Goal: Transaction & Acquisition: Purchase product/service

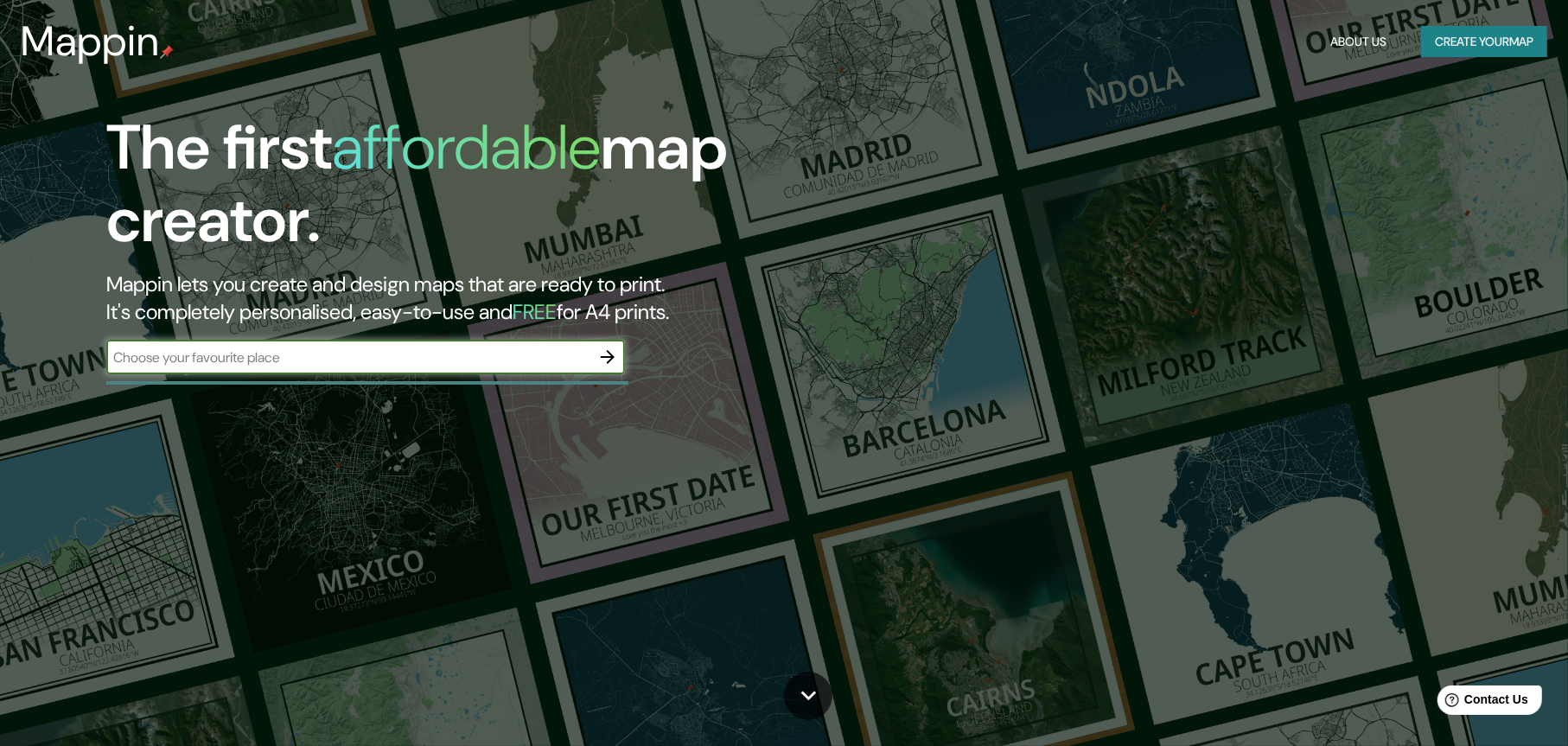
click at [333, 366] on input "text" at bounding box center [348, 357] width 484 height 20
type input "ㄑ"
type input "f"
type input "t"
type input "[GEOGRAPHIC_DATA]"
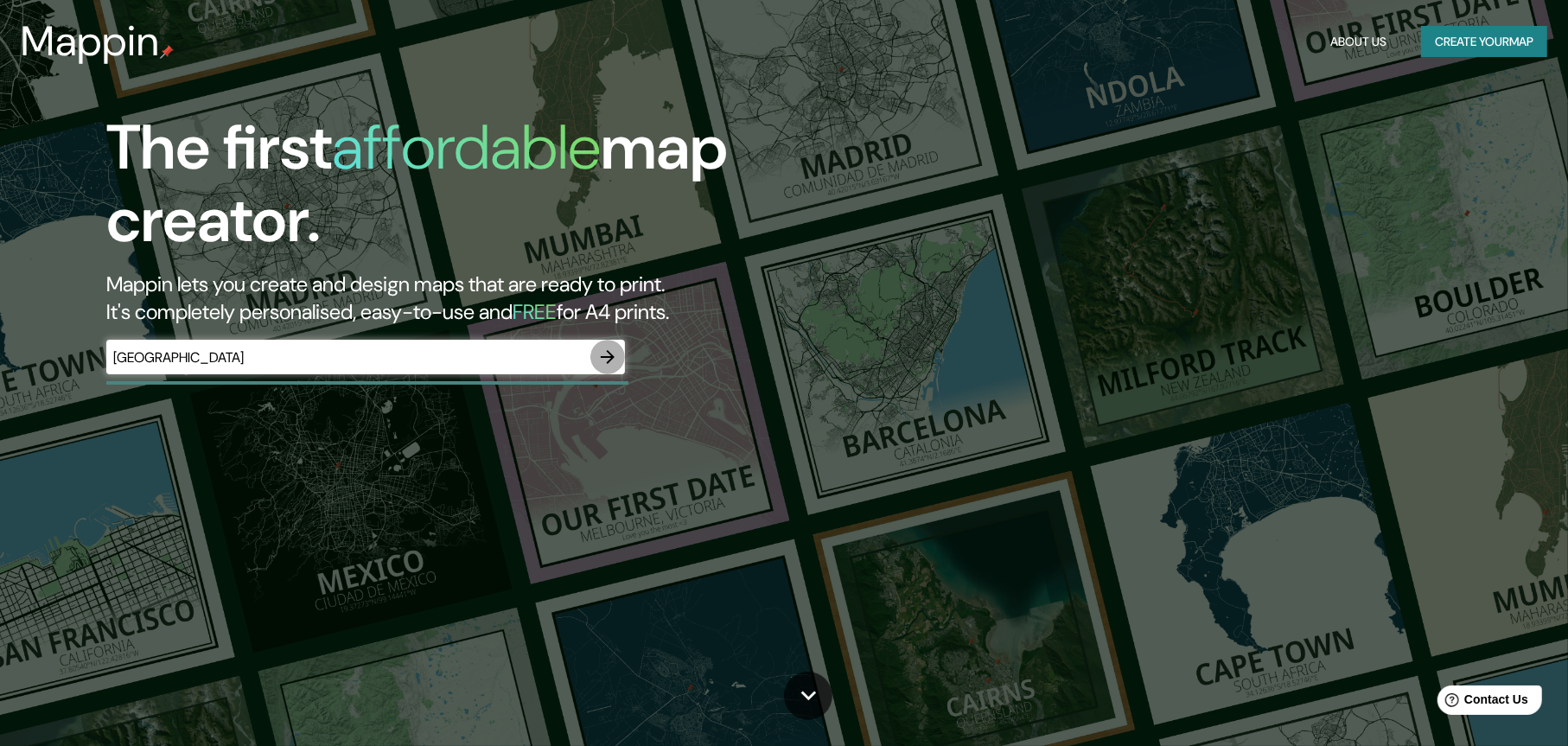
click at [603, 359] on icon "button" at bounding box center [608, 356] width 21 height 21
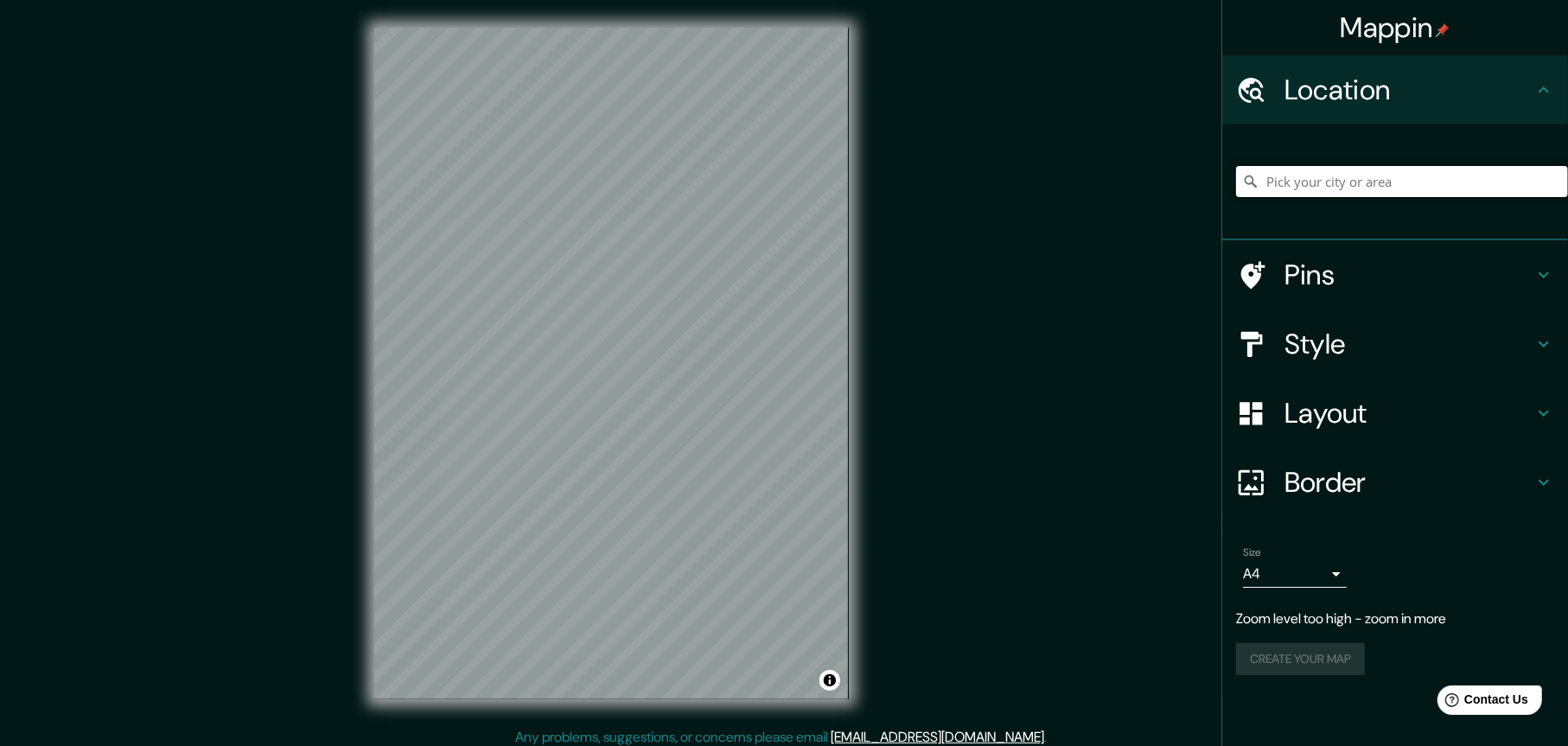
click at [1274, 180] on input "Pick your city or area" at bounding box center [1403, 181] width 332 height 31
click at [1295, 183] on input "Pick your city or area" at bounding box center [1403, 181] width 332 height 31
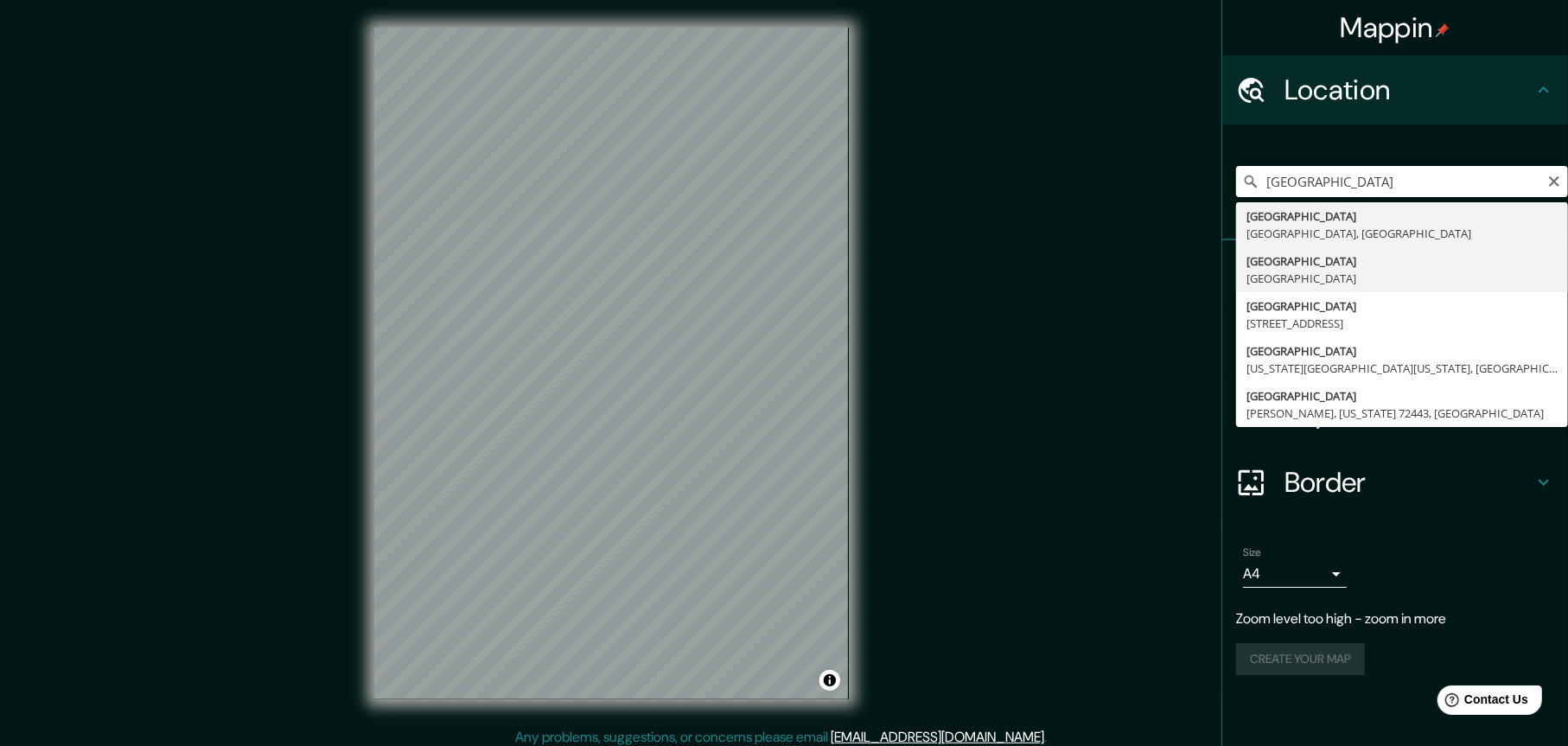
type input "[GEOGRAPHIC_DATA], [GEOGRAPHIC_DATA]"
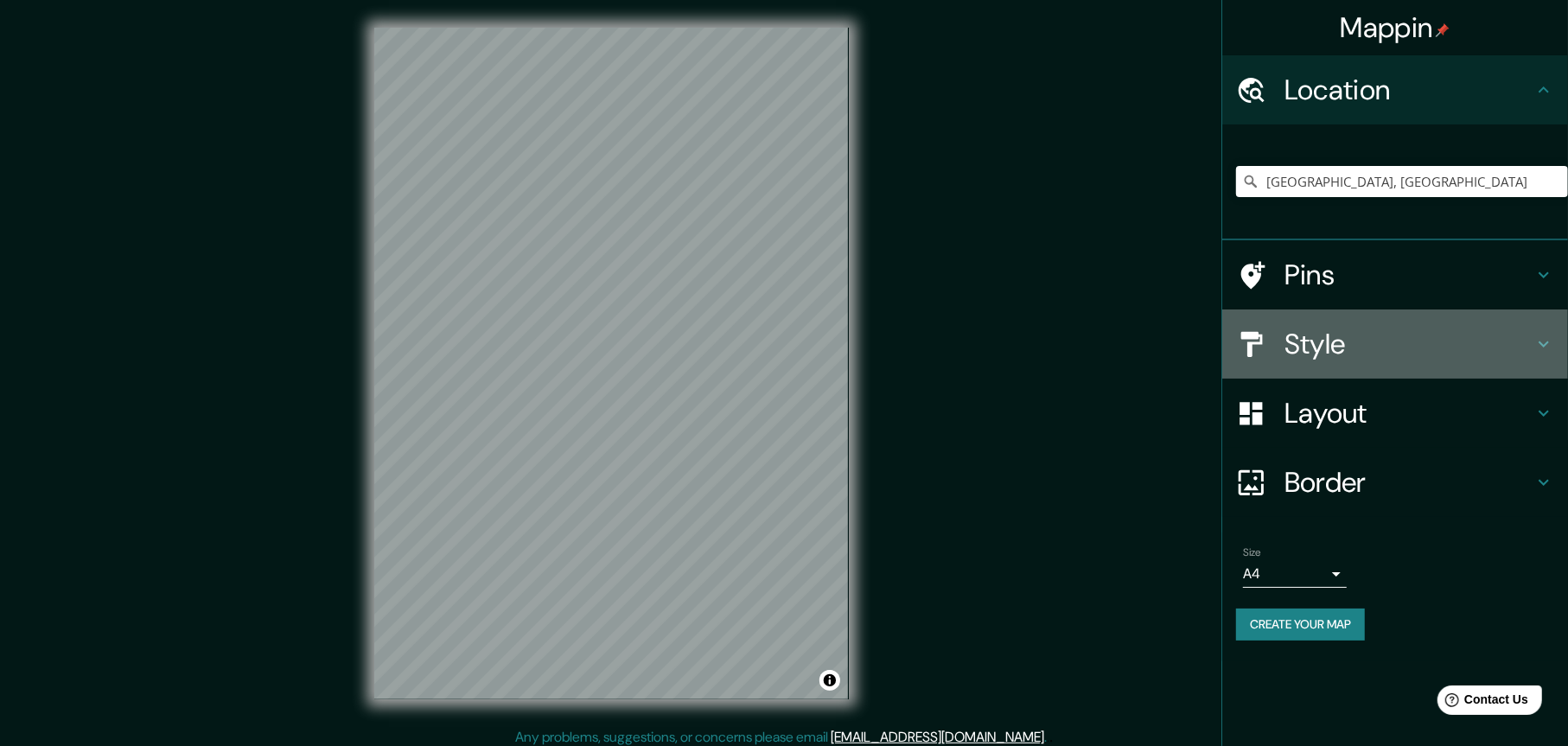
click at [1318, 345] on h4 "Style" at bounding box center [1409, 344] width 249 height 35
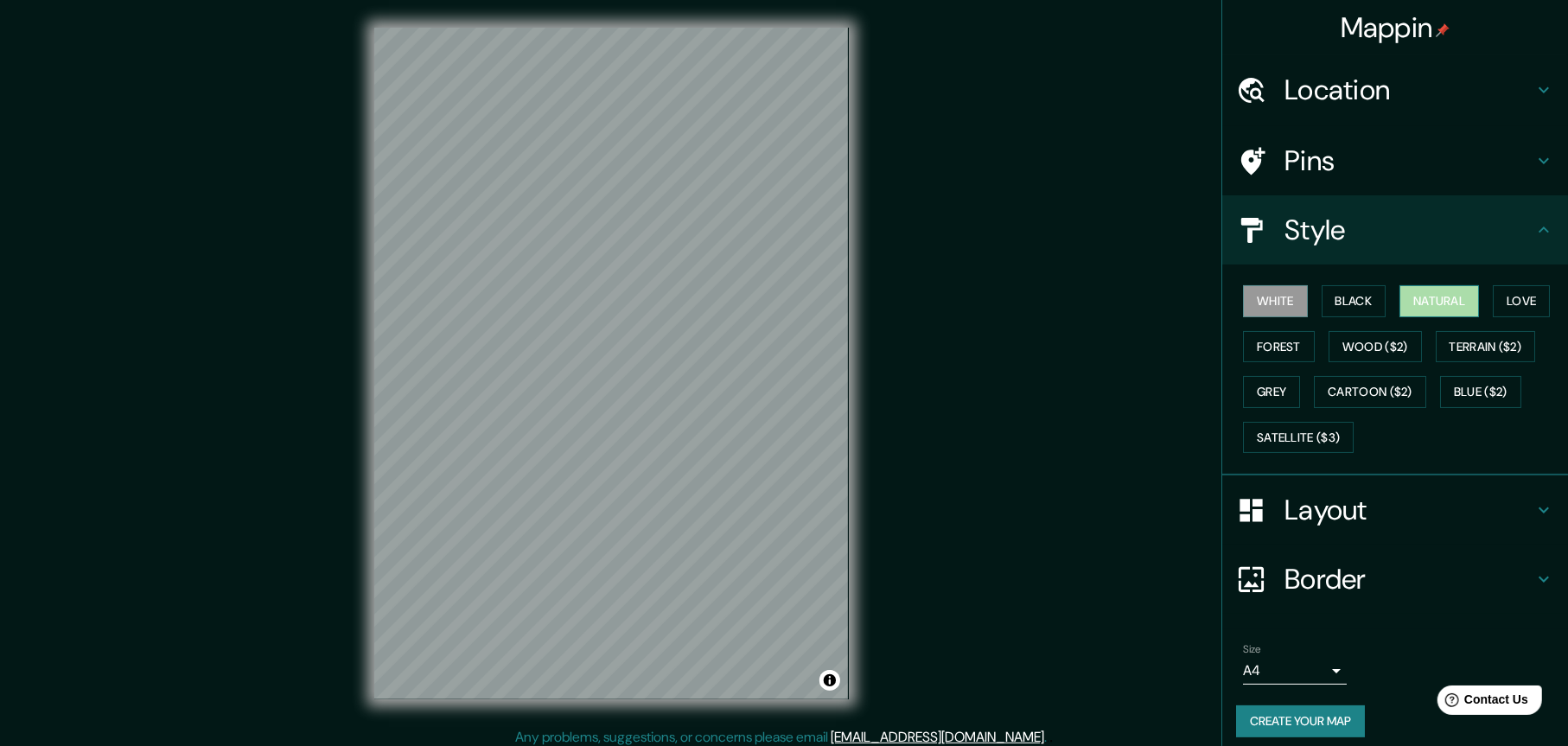
click at [1446, 296] on button "Natural" at bounding box center [1439, 301] width 80 height 32
click at [1363, 384] on button "Cartoon ($2)" at bounding box center [1371, 392] width 113 height 32
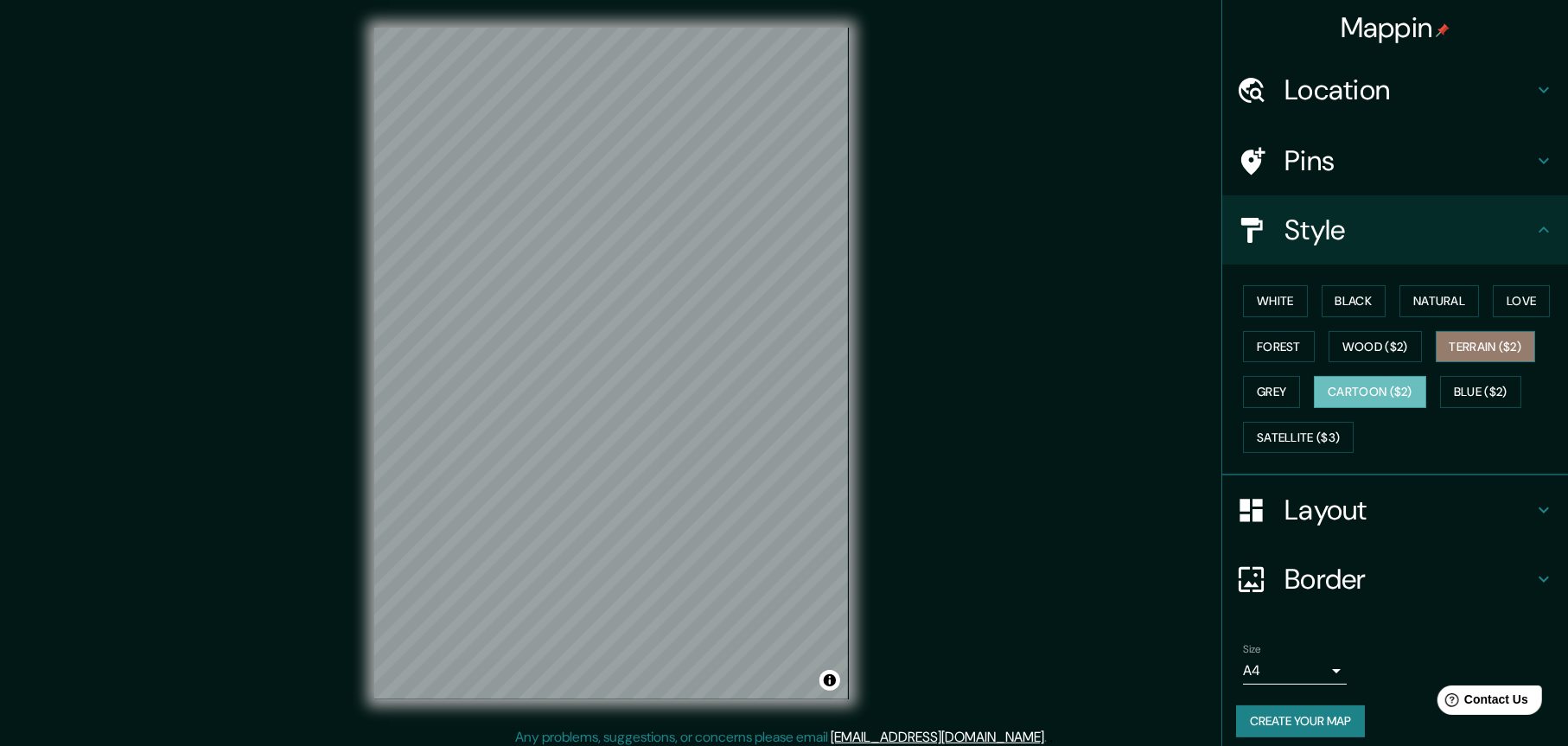
click at [1478, 347] on button "Terrain ($2)" at bounding box center [1486, 348] width 100 height 32
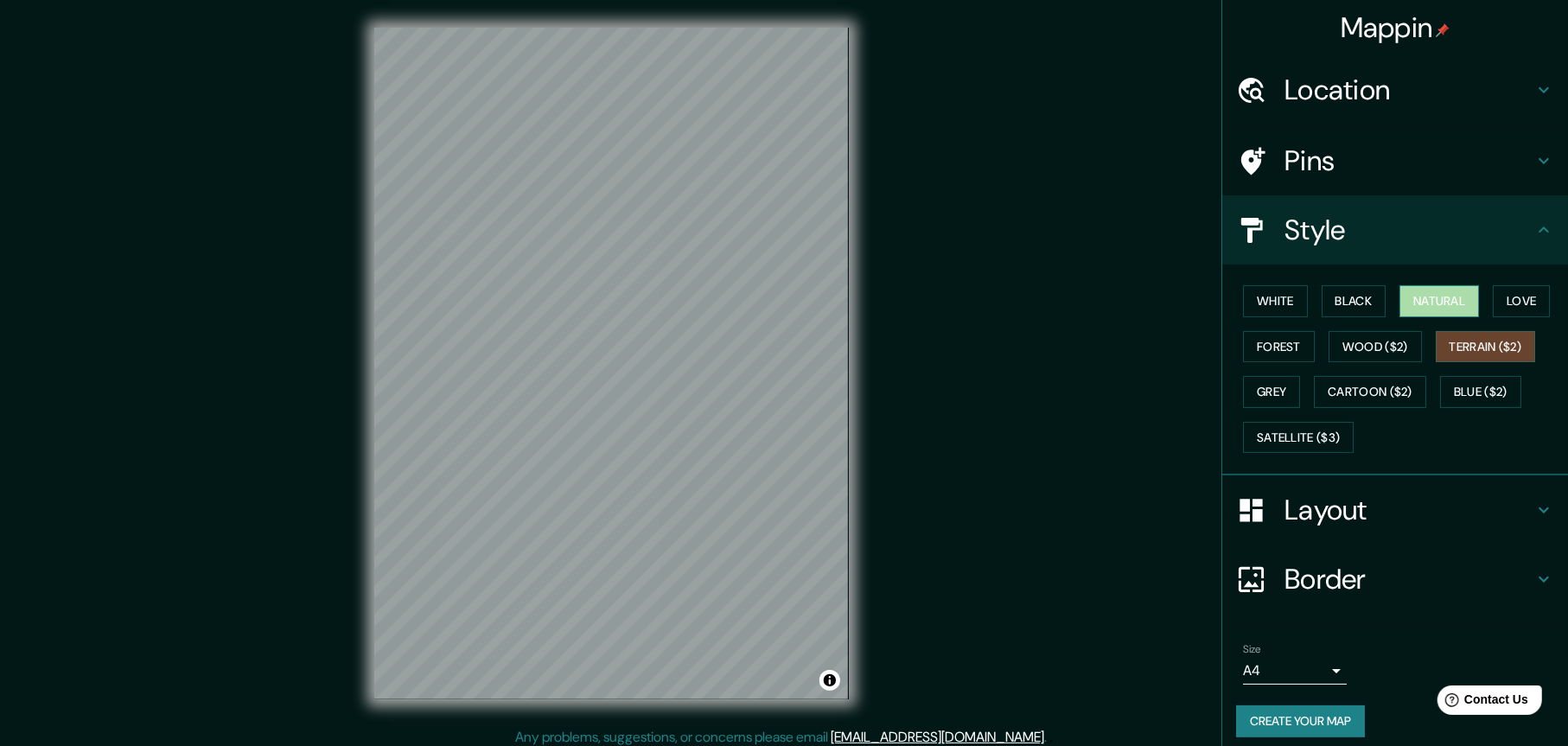
click at [1427, 309] on button "Natural" at bounding box center [1439, 301] width 80 height 32
click at [1314, 174] on h4 "Pins" at bounding box center [1409, 161] width 249 height 35
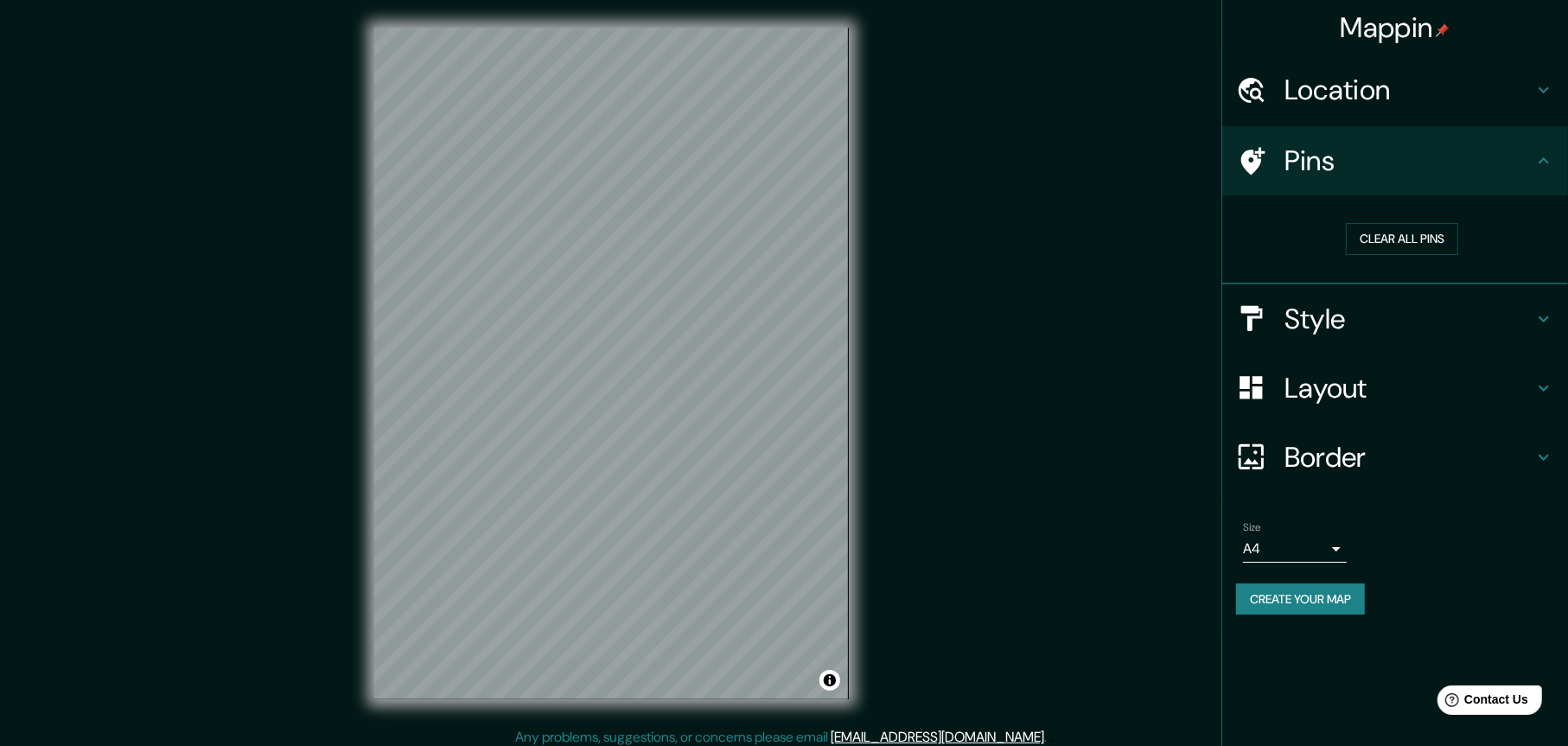
click at [1536, 162] on icon at bounding box center [1544, 160] width 21 height 21
click at [1392, 105] on h4 "Location" at bounding box center [1409, 89] width 249 height 35
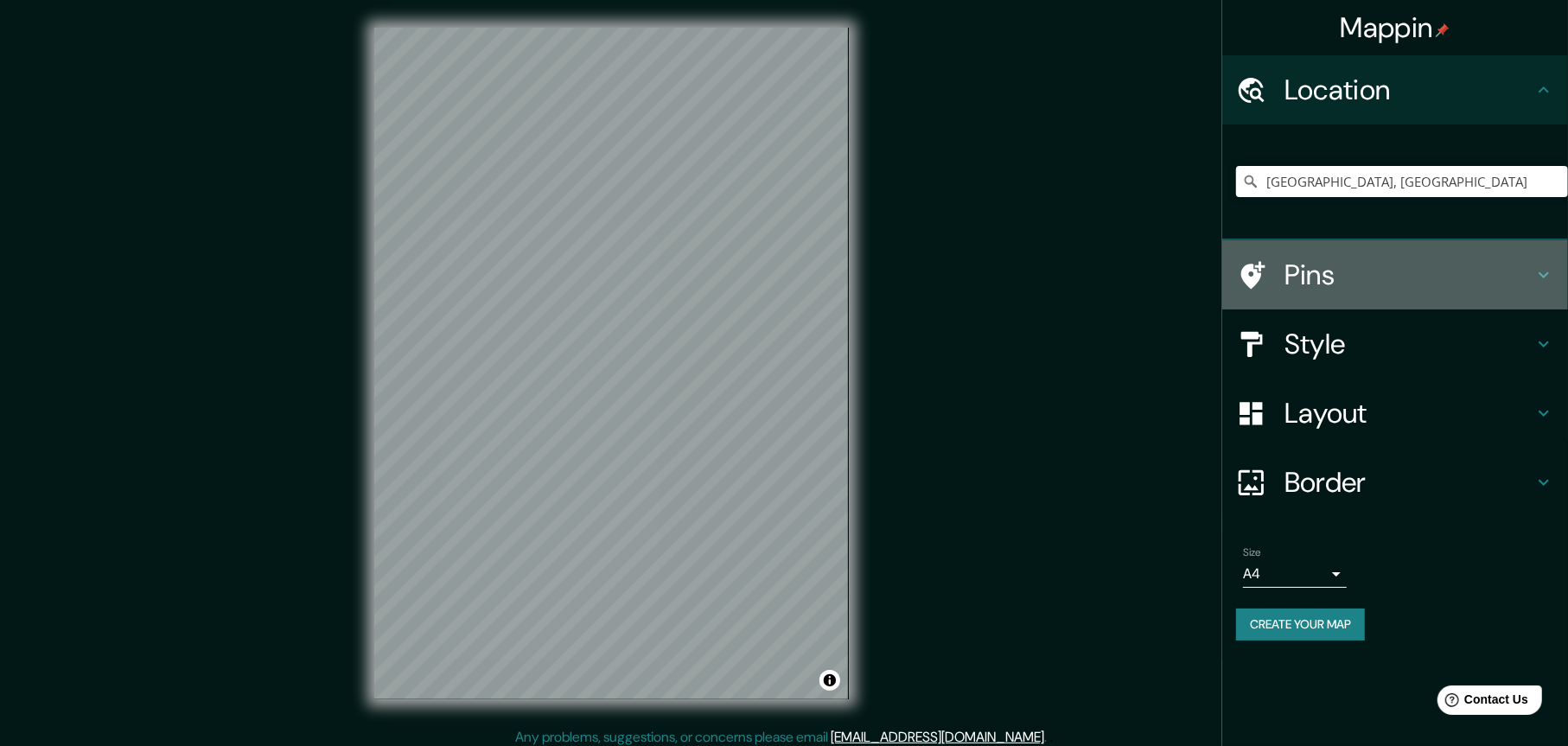
click at [1346, 269] on h4 "Pins" at bounding box center [1409, 274] width 249 height 35
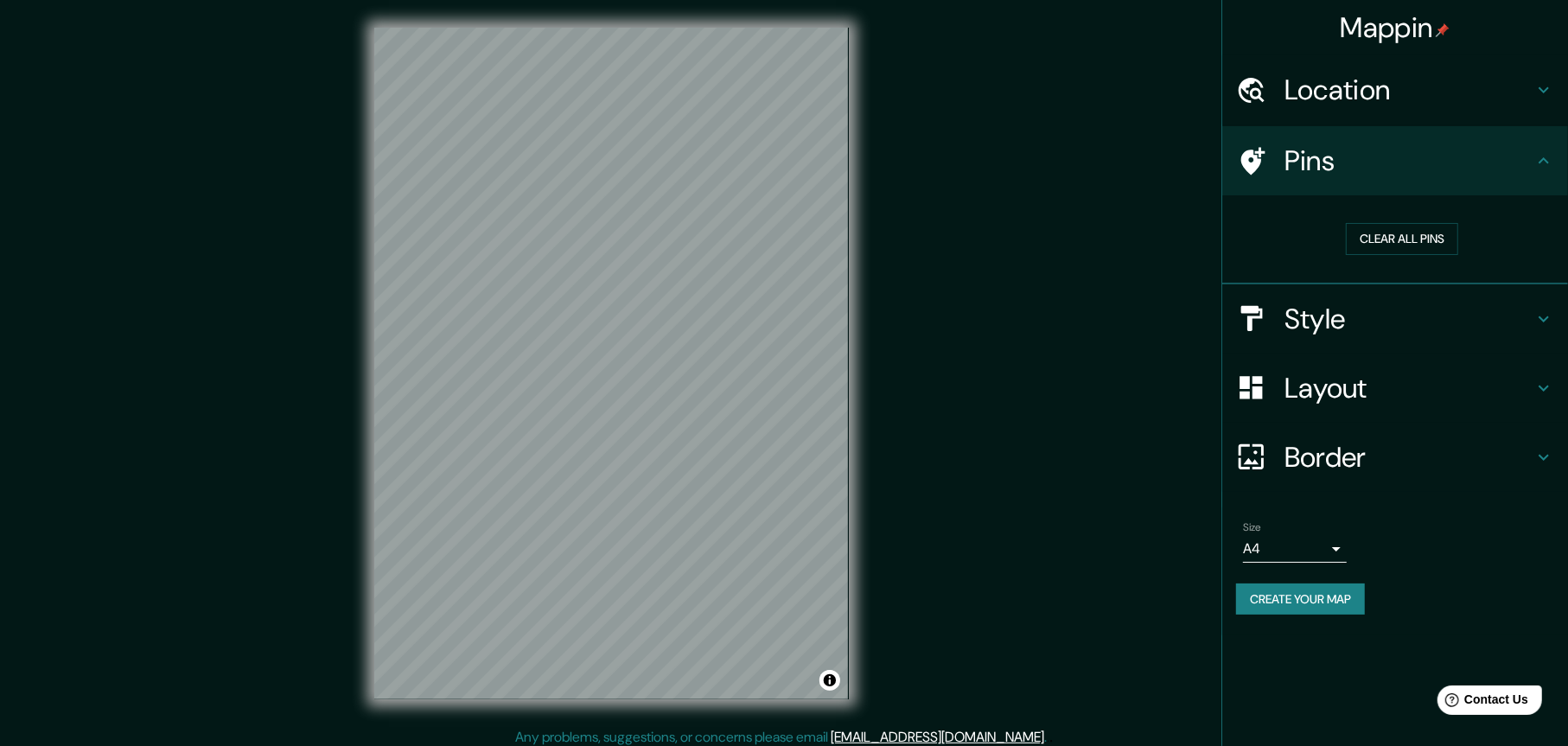
click at [700, 324] on div "Mappin Location [GEOGRAPHIC_DATA], [GEOGRAPHIC_DATA] Pins Clear all pins Style …" at bounding box center [784, 377] width 1568 height 755
click at [1410, 240] on button "Clear all pins" at bounding box center [1403, 239] width 113 height 32
click at [1319, 448] on h4 "Border" at bounding box center [1409, 457] width 249 height 35
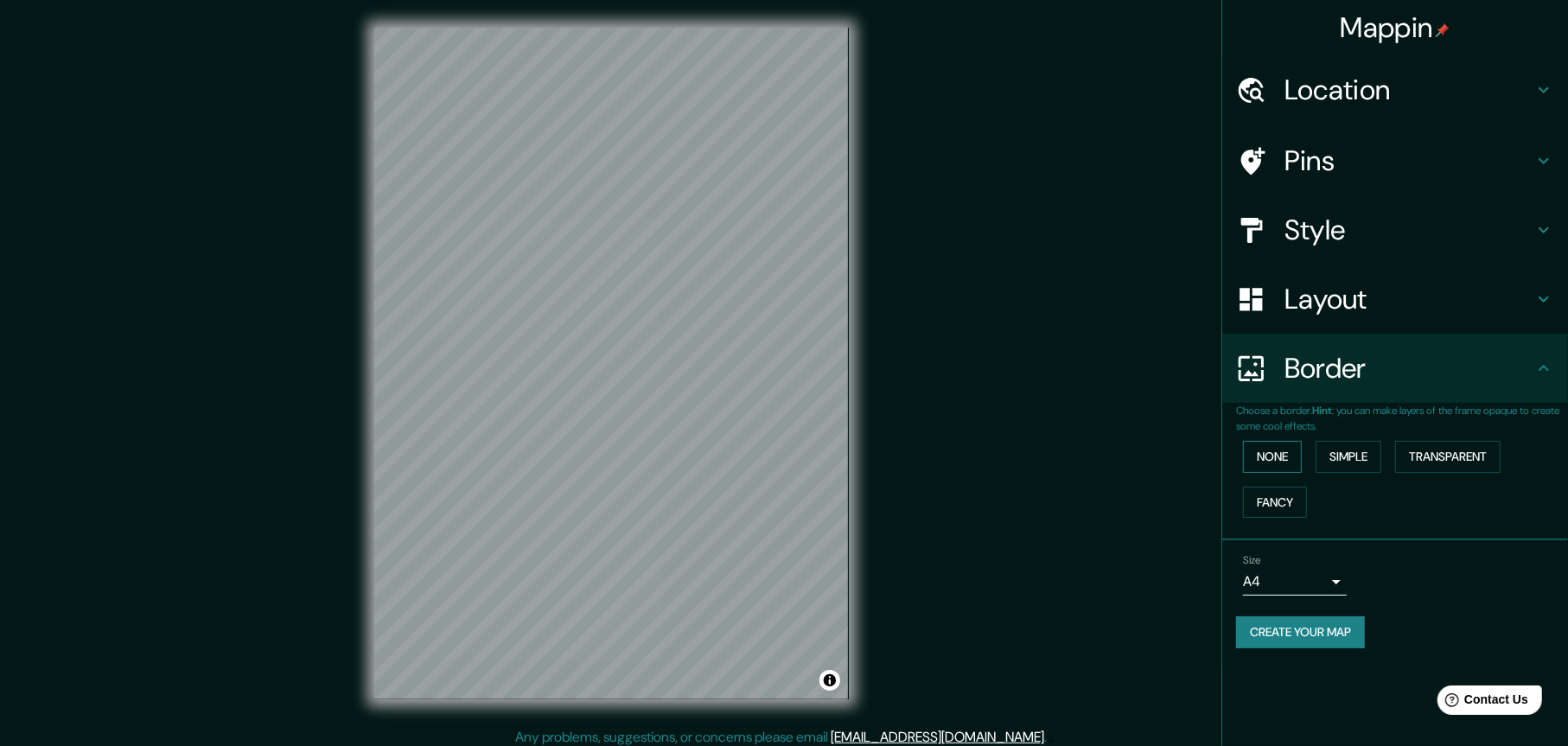
click at [1278, 459] on button "None" at bounding box center [1272, 457] width 59 height 32
click at [1339, 457] on button "Simple" at bounding box center [1349, 457] width 66 height 32
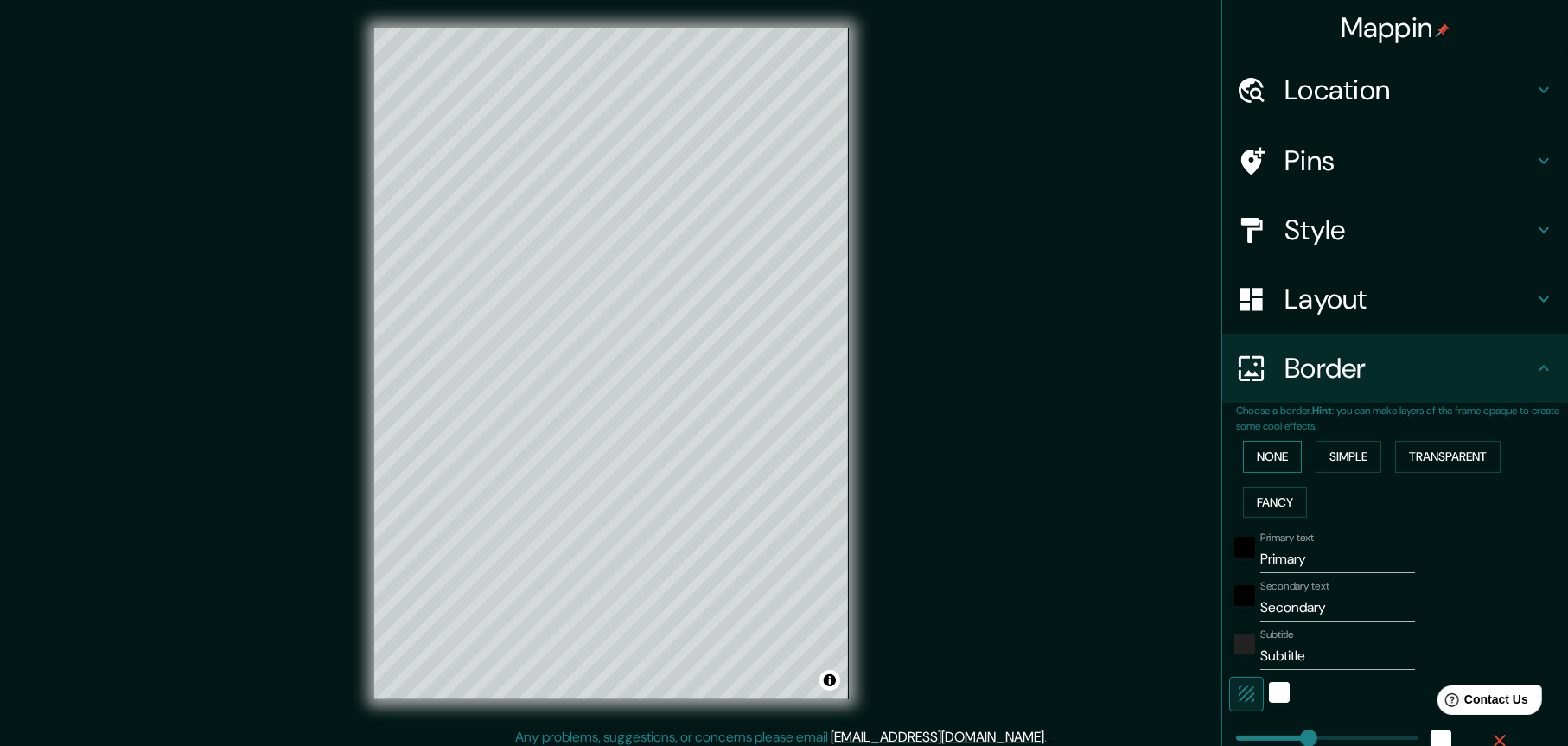
click at [1271, 460] on button "None" at bounding box center [1272, 457] width 59 height 32
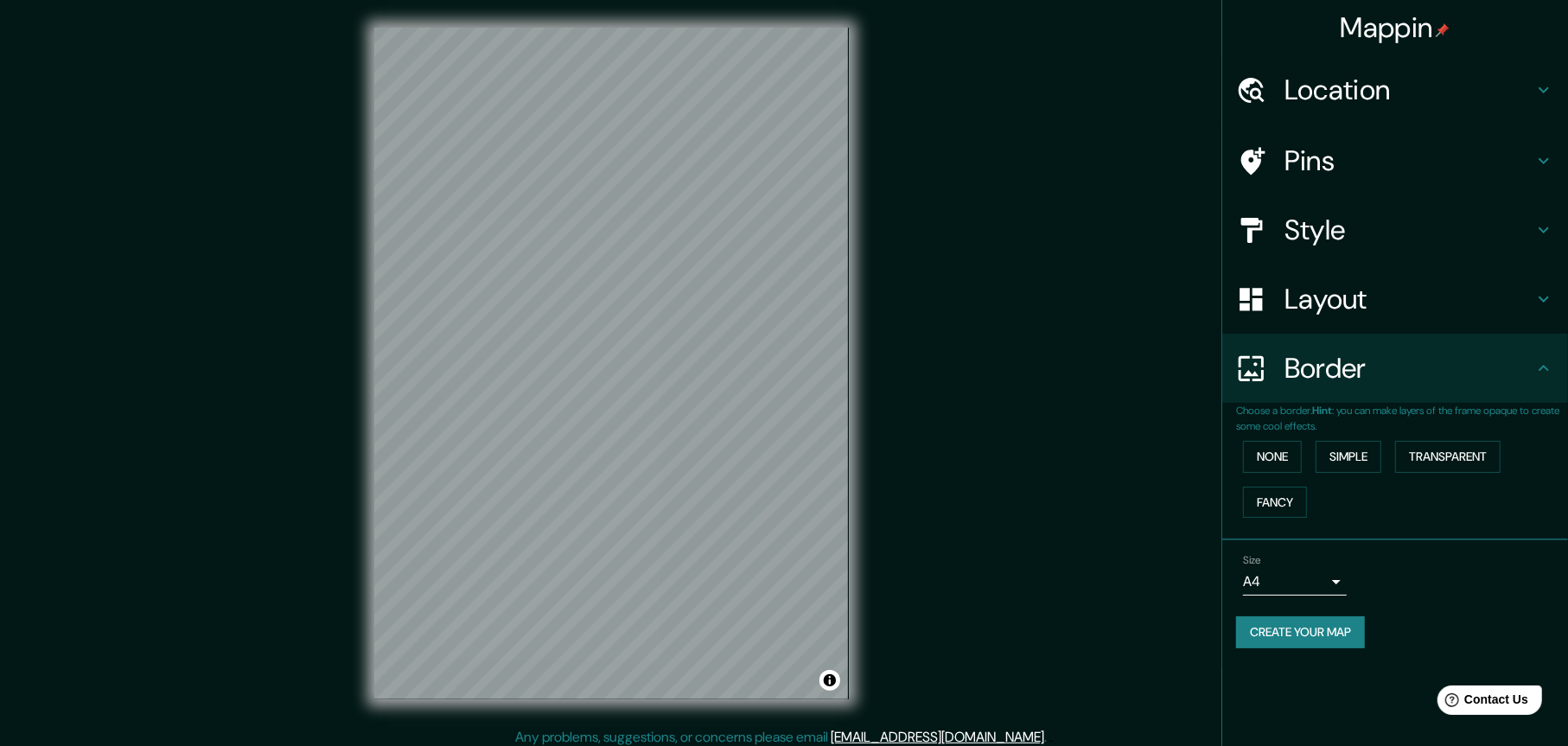
click at [1329, 303] on h4 "Layout" at bounding box center [1409, 298] width 249 height 35
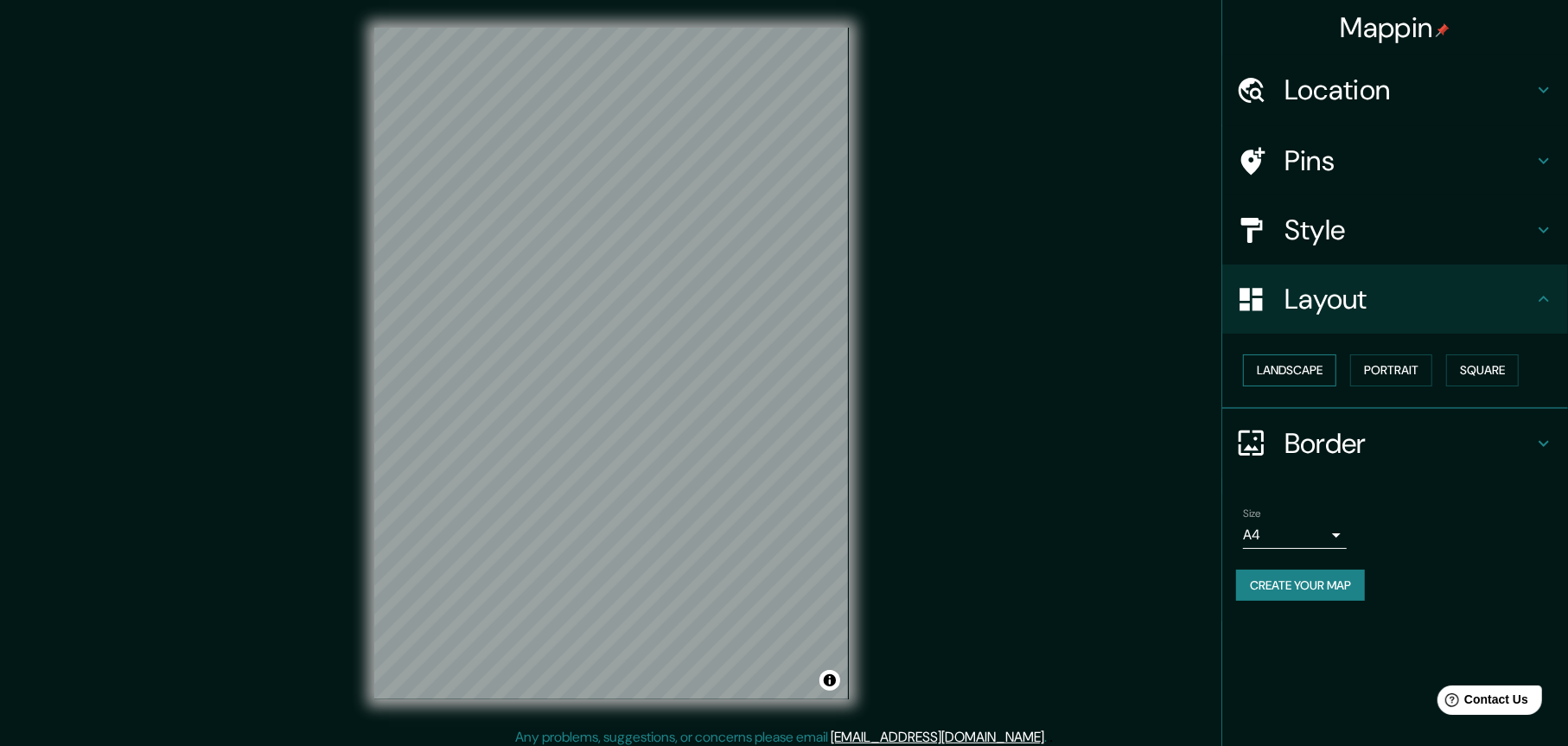
click at [1299, 370] on button "Landscape" at bounding box center [1289, 371] width 94 height 32
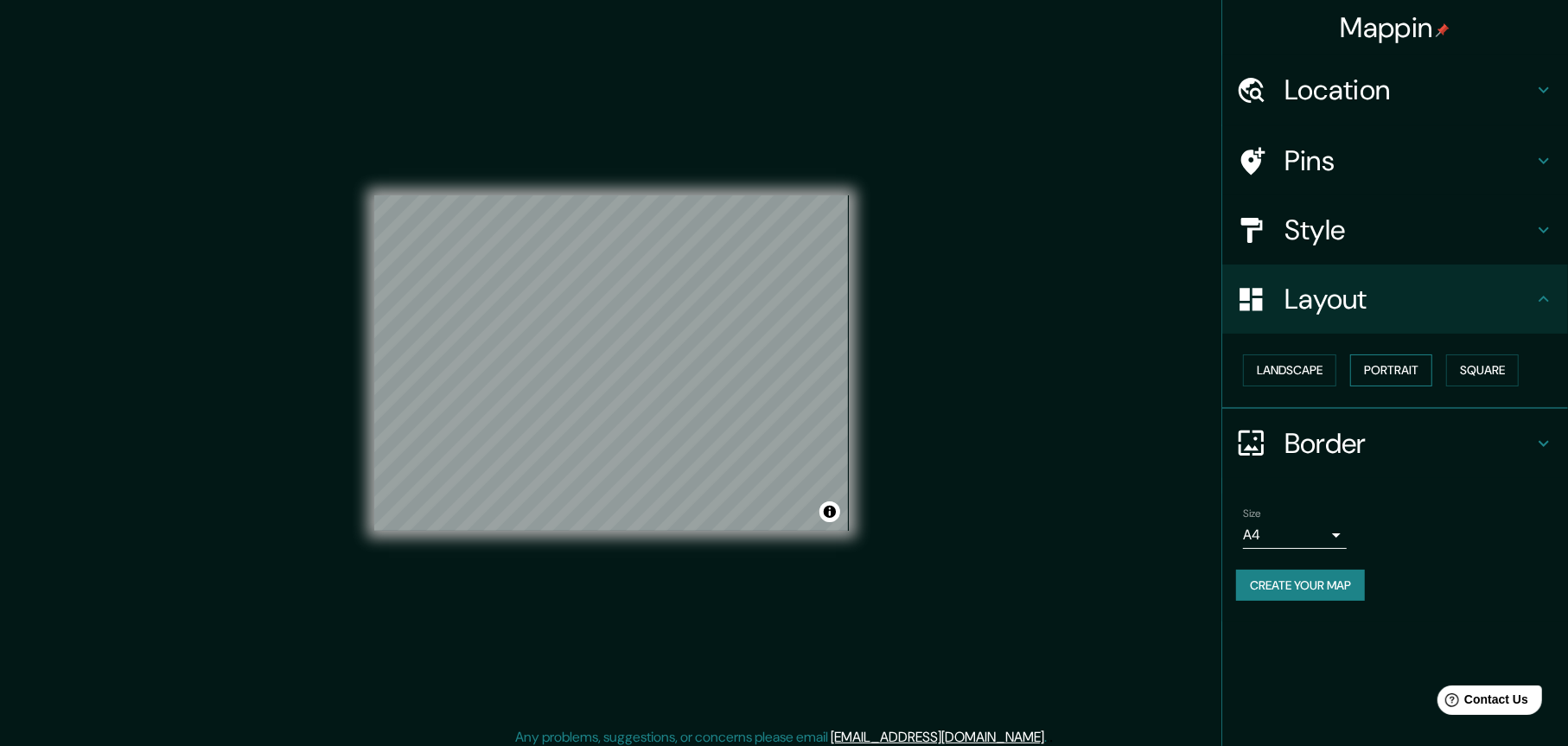
click at [1387, 366] on button "Portrait" at bounding box center [1391, 371] width 82 height 32
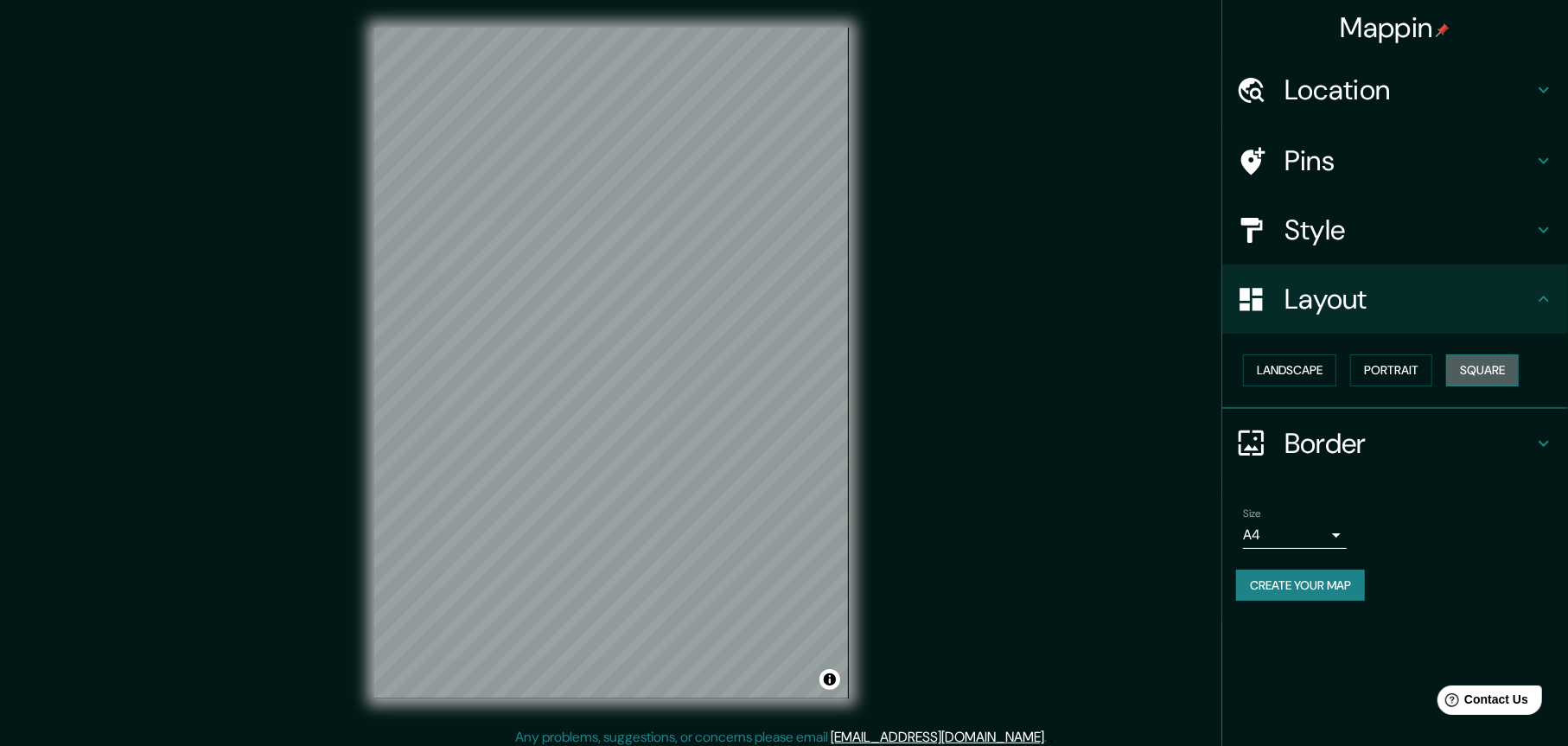
click at [1477, 366] on button "Square" at bounding box center [1482, 371] width 72 height 32
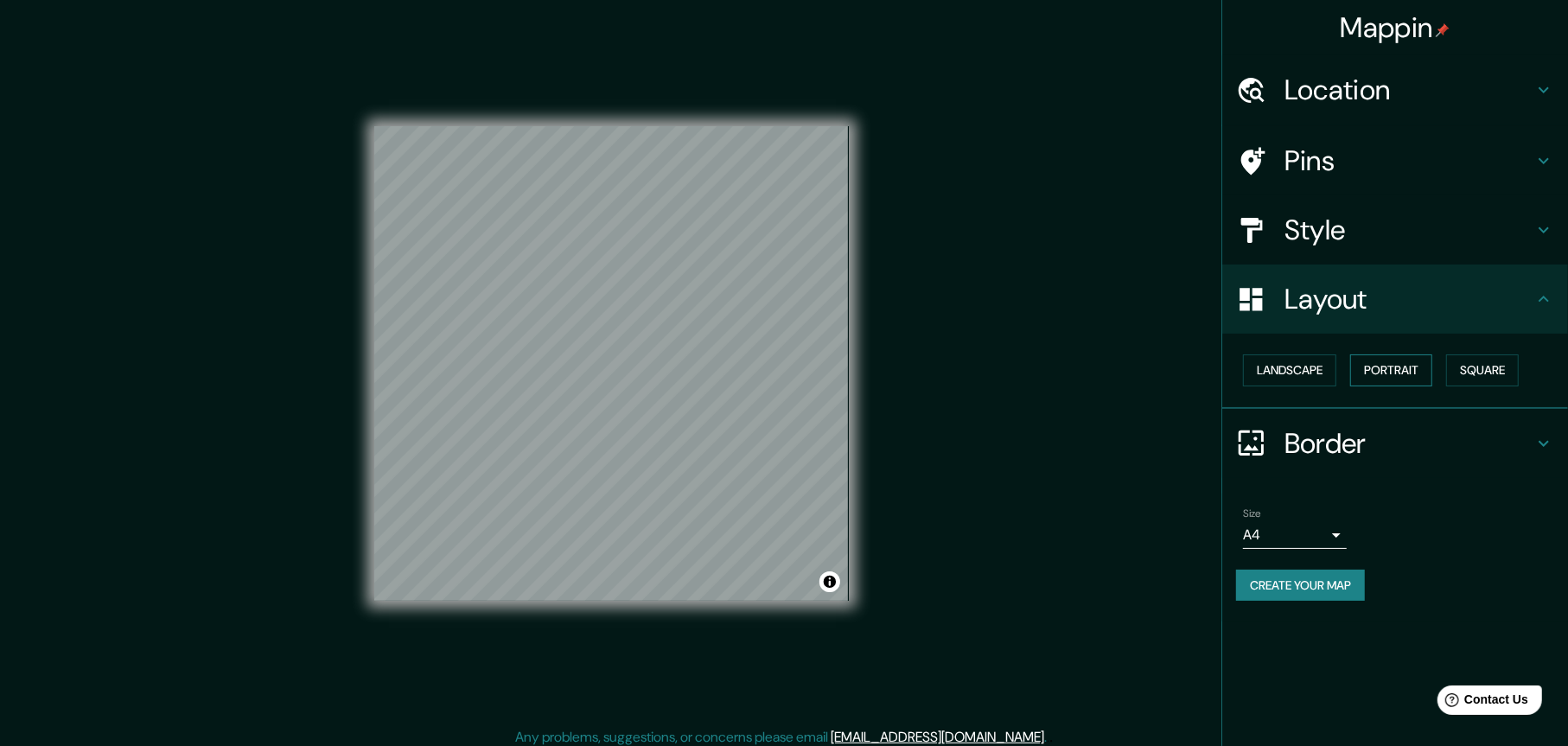
click at [1381, 370] on button "Portrait" at bounding box center [1391, 371] width 82 height 32
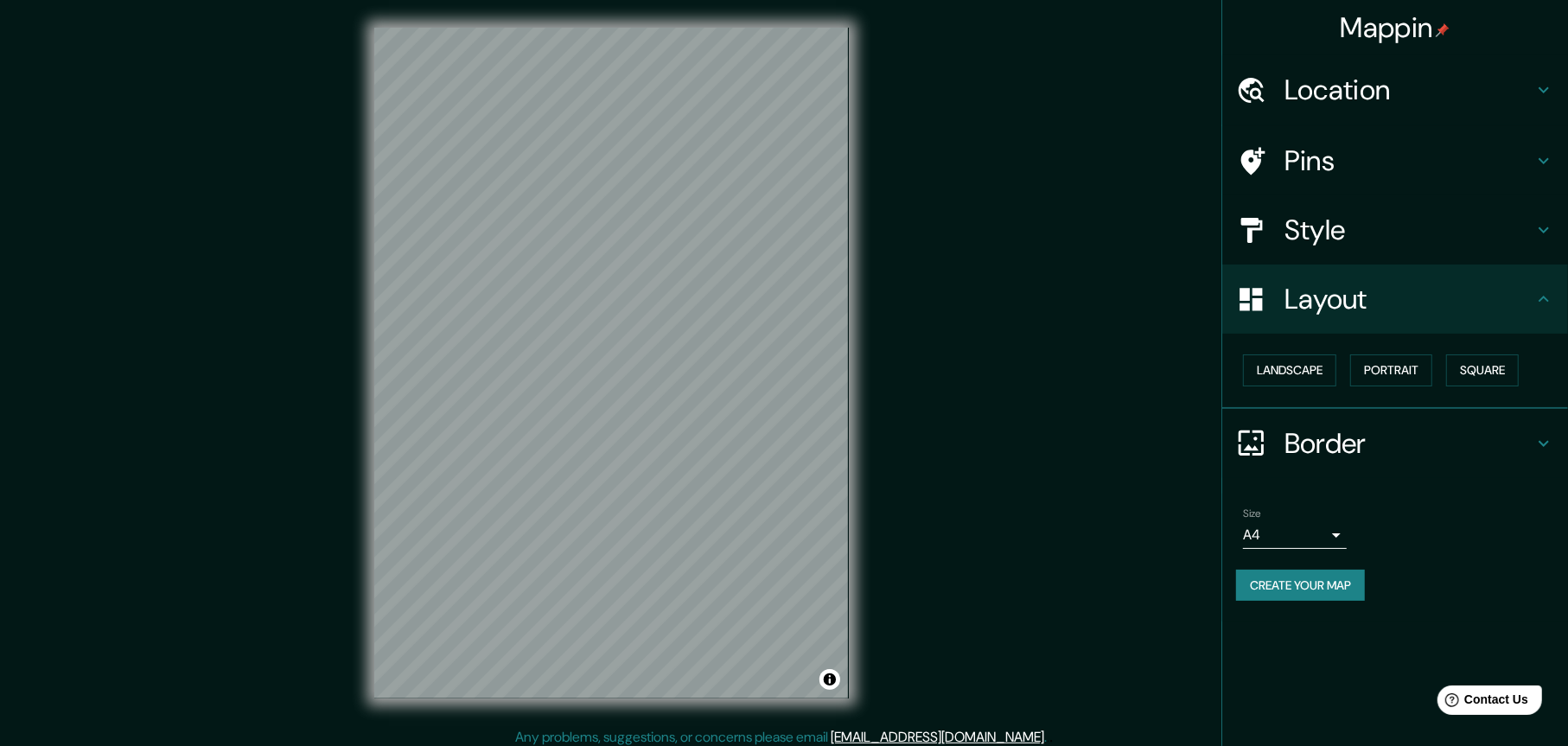
click at [1329, 223] on h4 "Style" at bounding box center [1409, 230] width 249 height 35
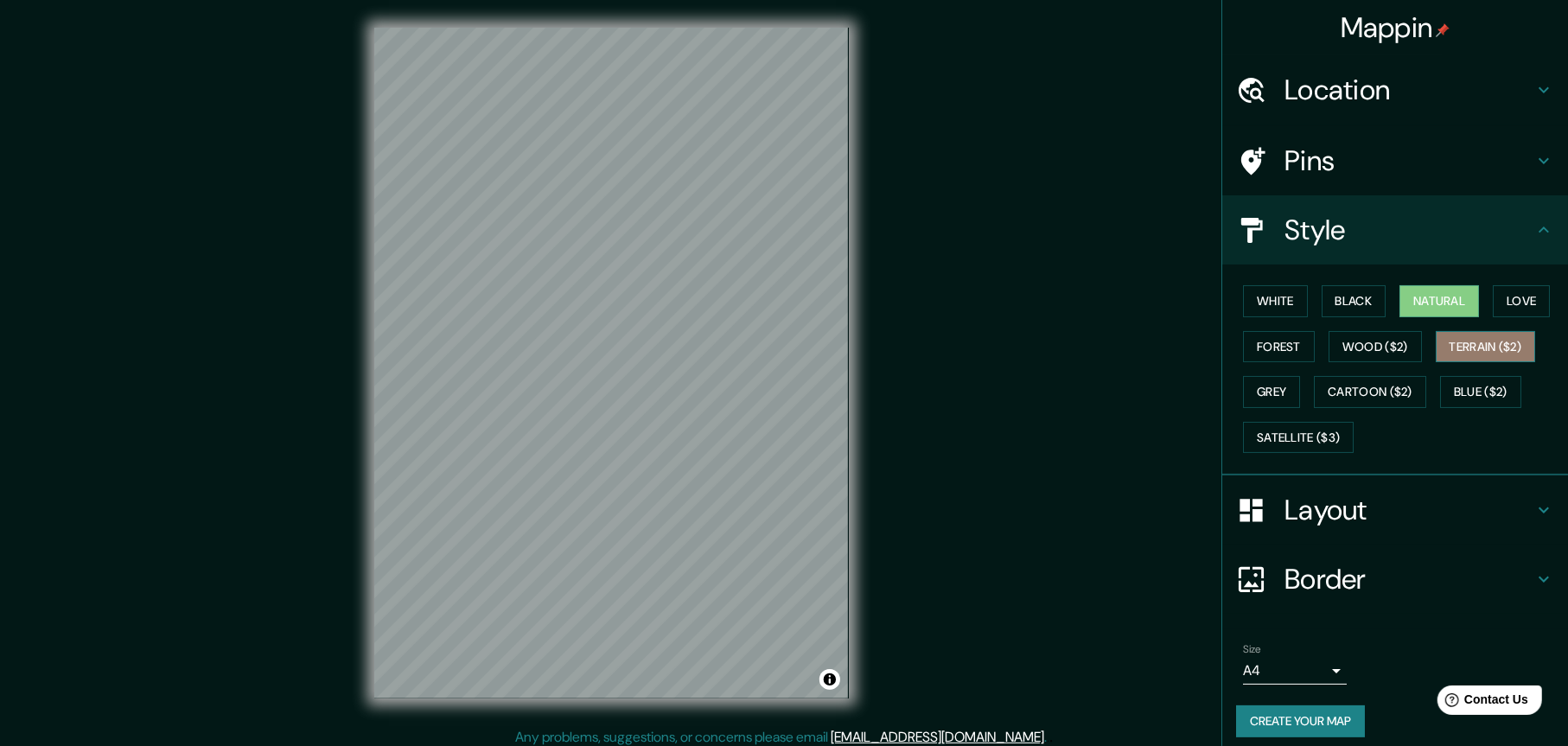
click at [1470, 354] on button "Terrain ($2)" at bounding box center [1486, 348] width 100 height 32
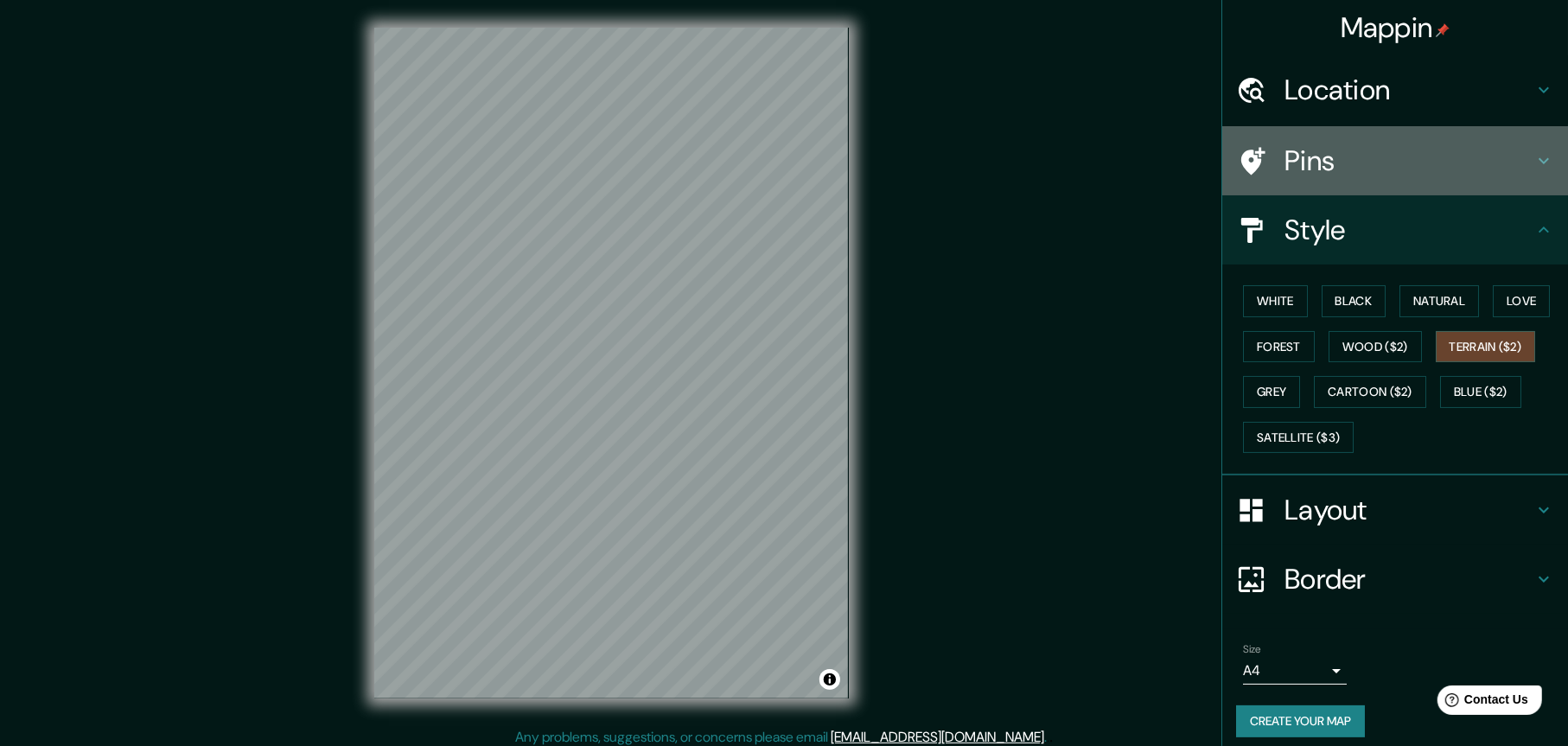
click at [1356, 166] on h4 "Pins" at bounding box center [1409, 161] width 249 height 35
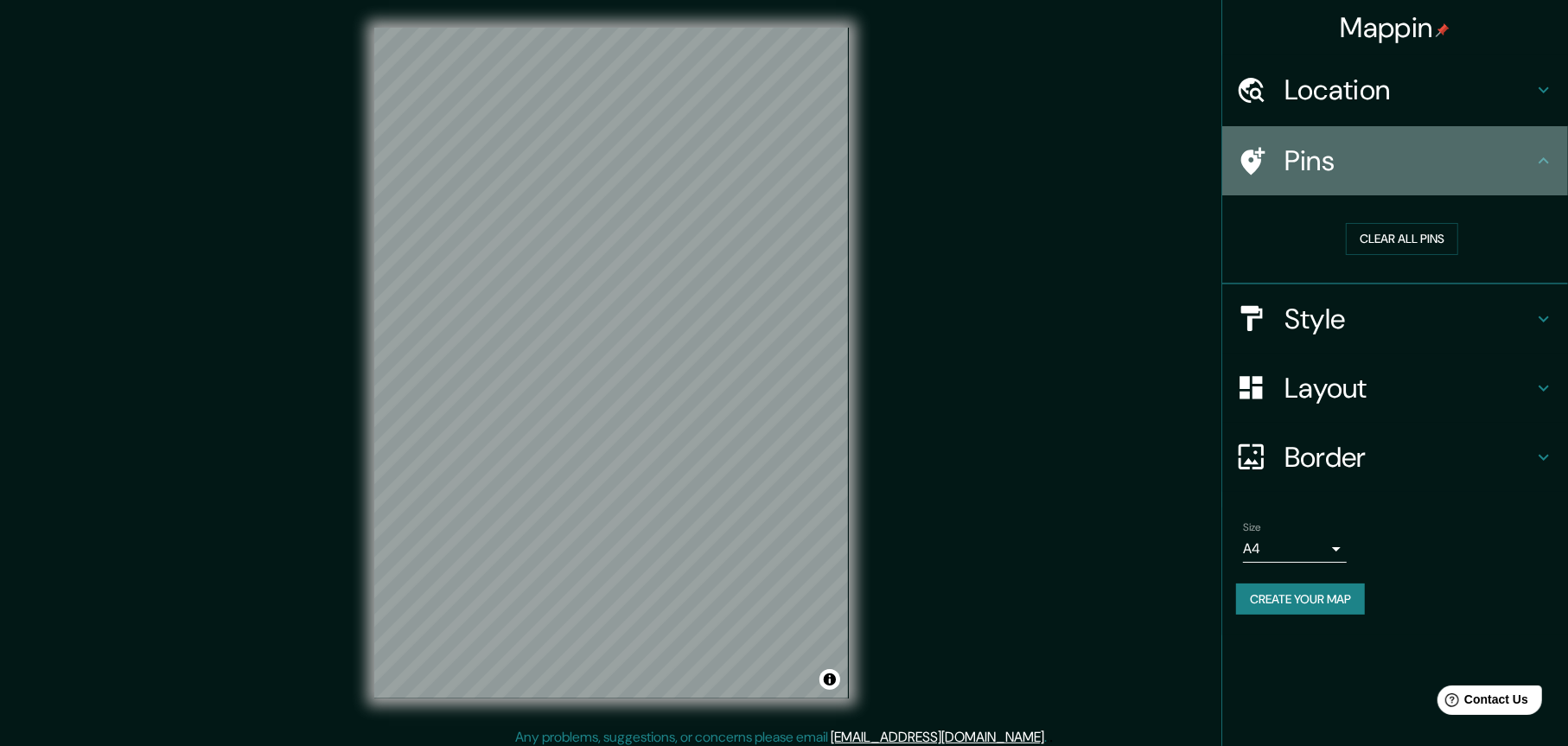
click at [1256, 159] on icon at bounding box center [1253, 160] width 24 height 28
click at [1258, 153] on icon at bounding box center [1252, 162] width 30 height 30
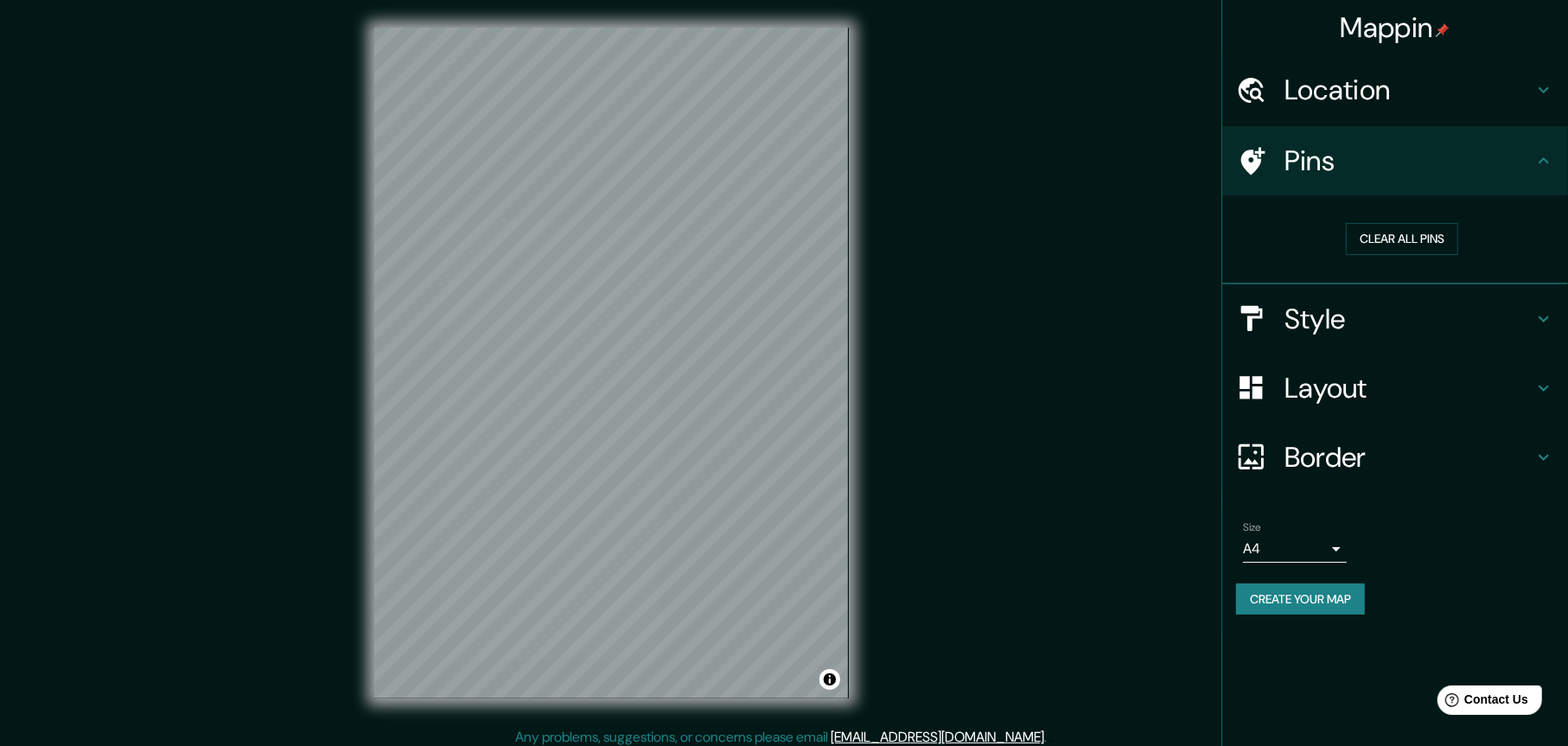
click at [1258, 153] on icon at bounding box center [1252, 162] width 30 height 30
click at [619, 278] on div "Mappin Location [GEOGRAPHIC_DATA], [GEOGRAPHIC_DATA] Pins Clear all pins Style …" at bounding box center [784, 377] width 1568 height 755
click at [1418, 231] on button "Clear all pins" at bounding box center [1403, 239] width 113 height 32
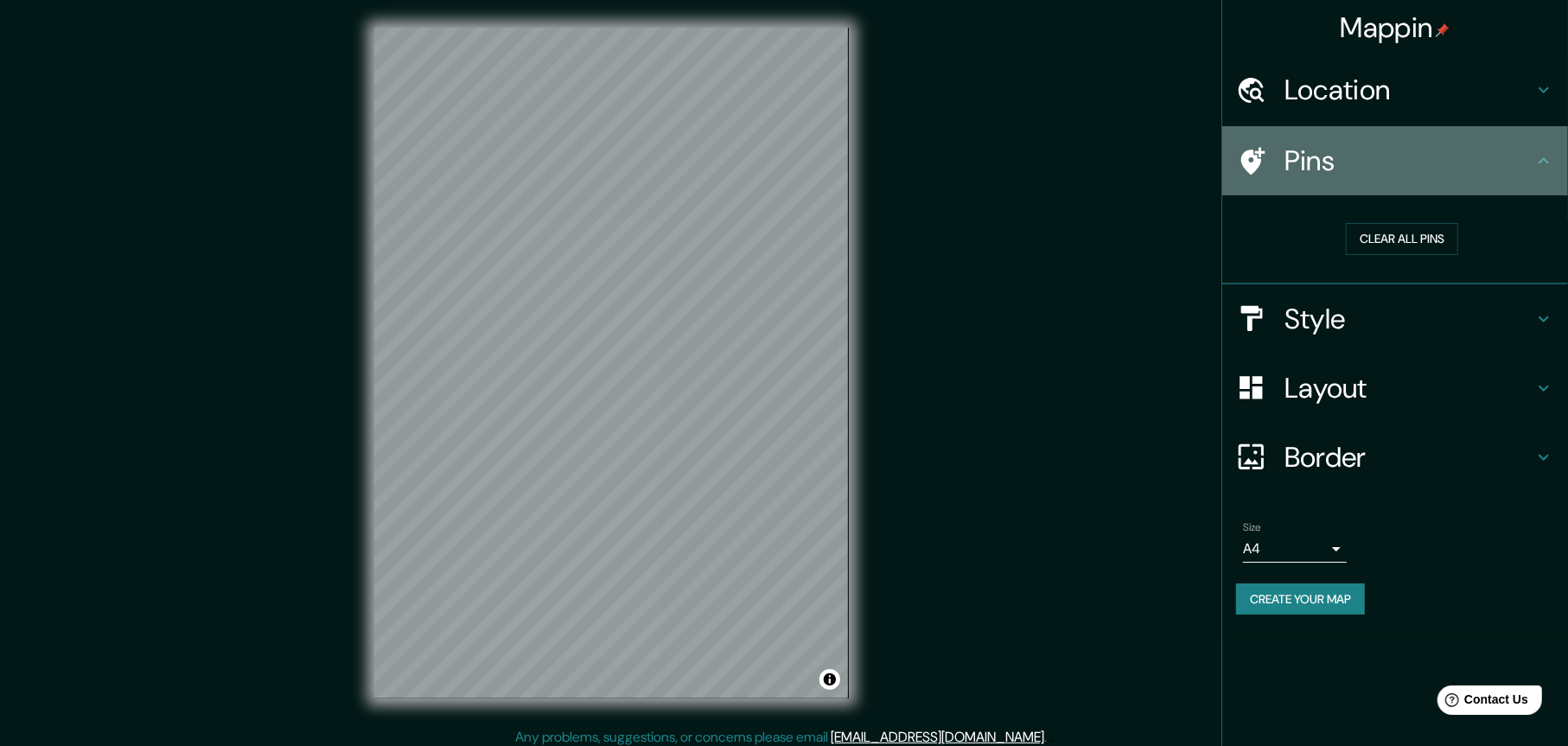
click at [1329, 159] on h4 "Pins" at bounding box center [1409, 161] width 249 height 35
